Goal: Navigation & Orientation: Go to known website

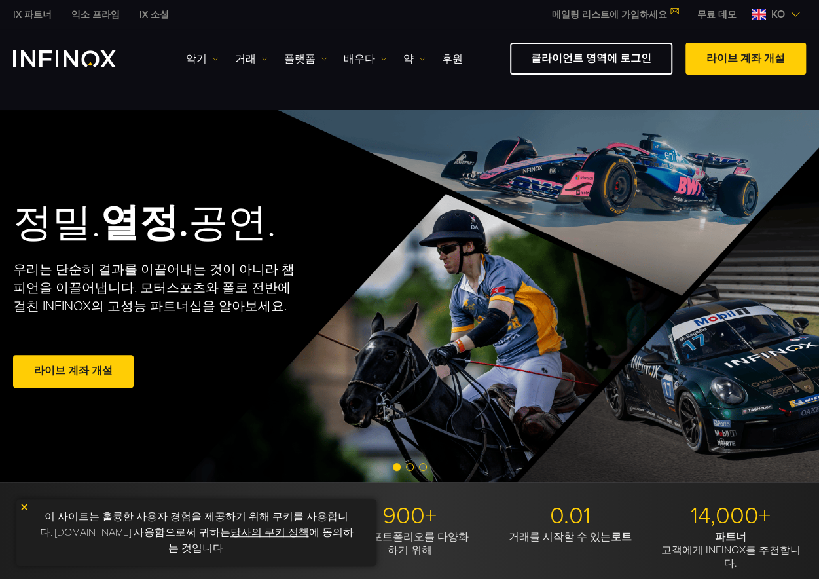
click at [790, 10] on img at bounding box center [795, 14] width 10 height 10
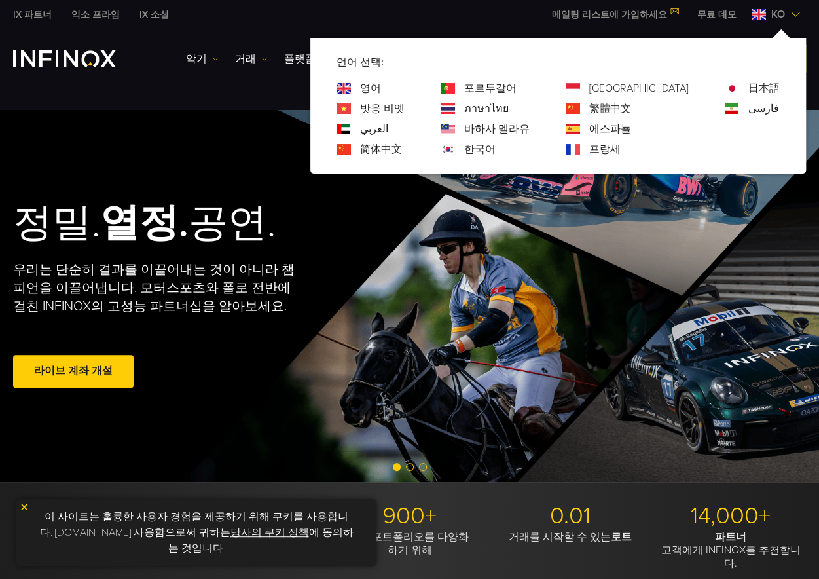
click at [495, 142] on link "한국어" at bounding box center [479, 149] width 31 height 16
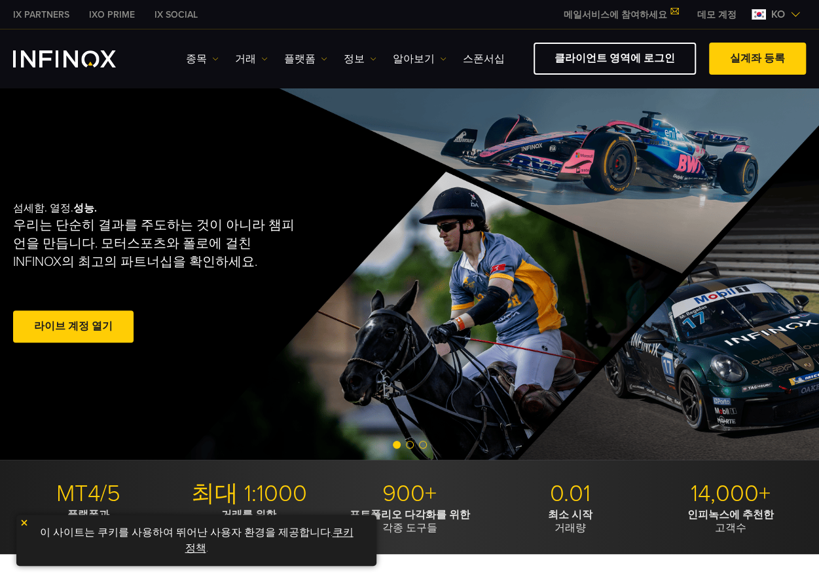
click at [714, 11] on link "데모 계정" at bounding box center [716, 15] width 59 height 14
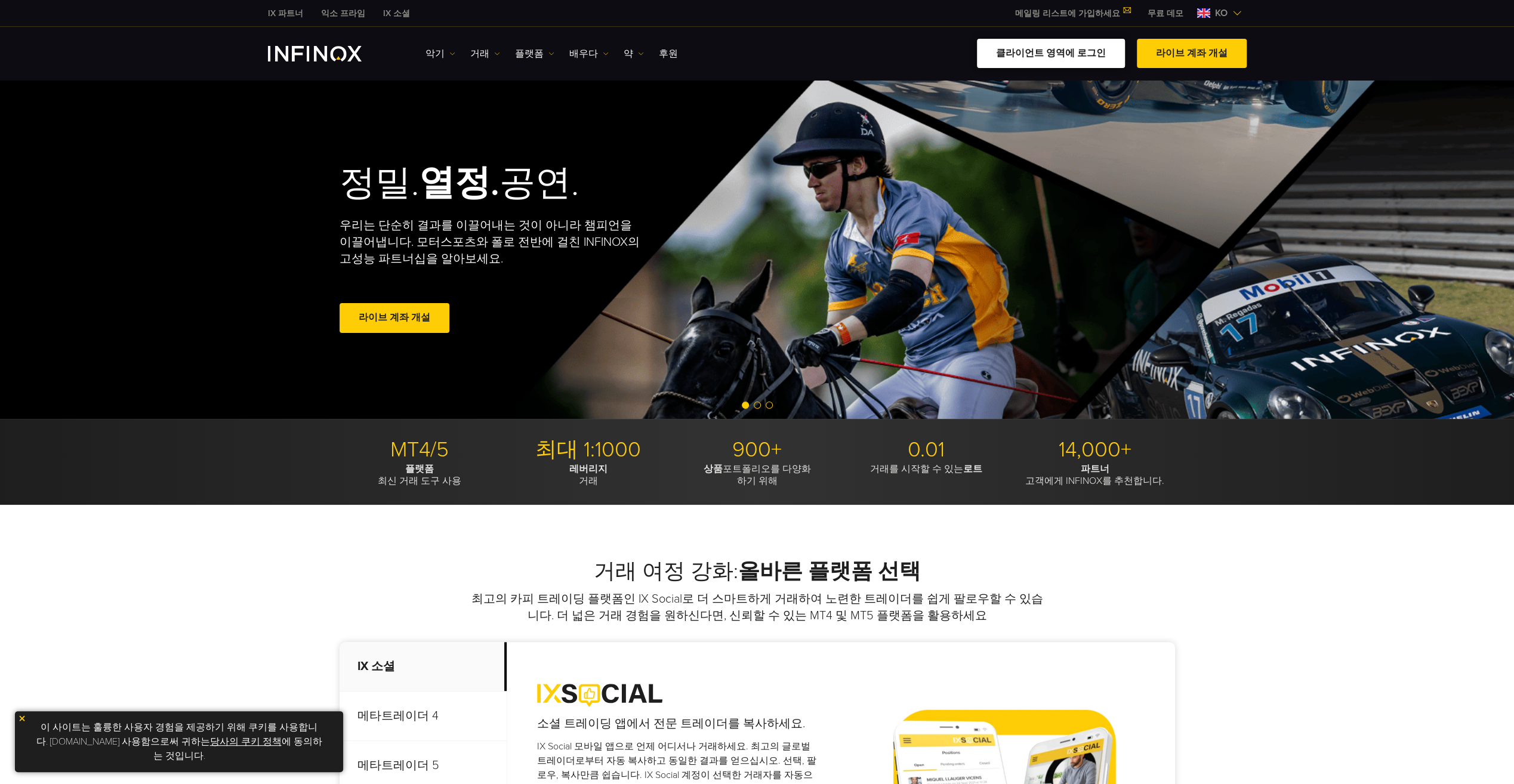
click at [1040, 55] on link "클라이언트 영역에 로그인" at bounding box center [1051, 54] width 148 height 29
